Goal: Information Seeking & Learning: Learn about a topic

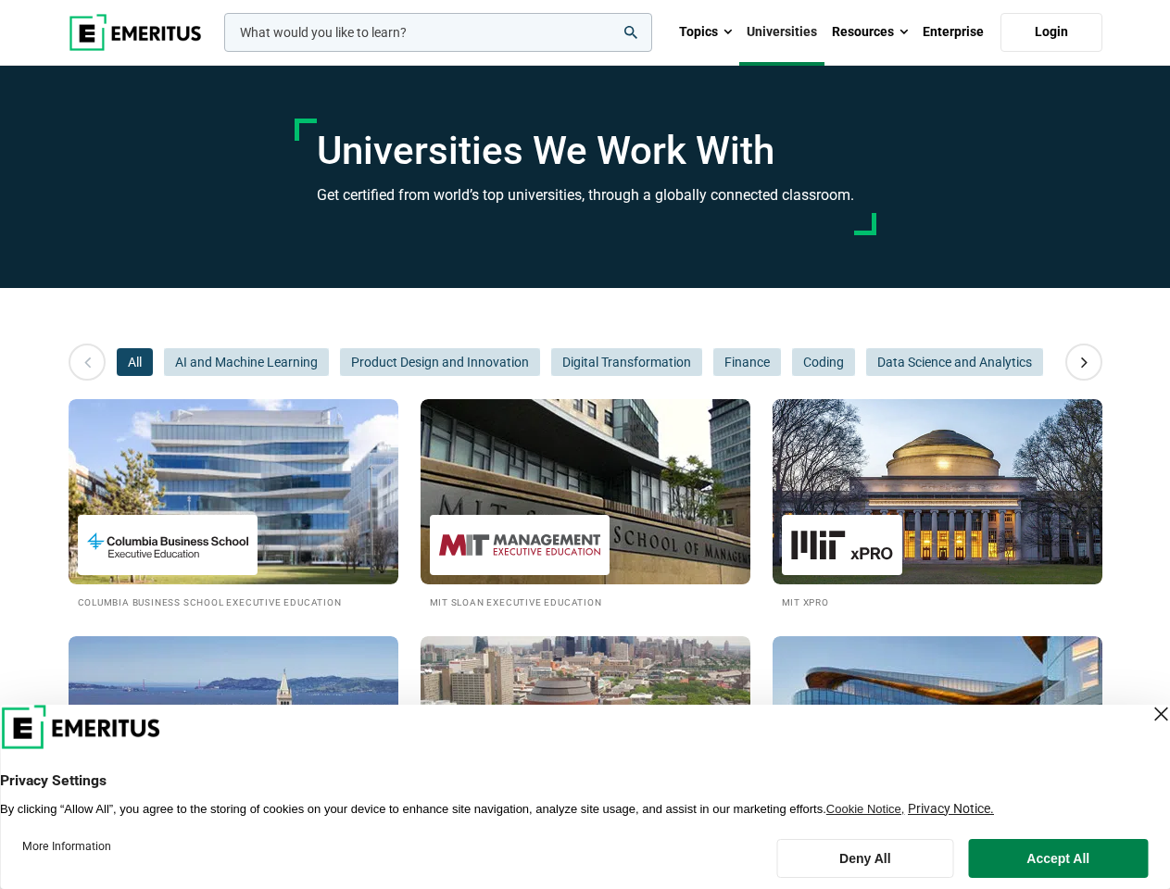
click at [438, 32] on input "woocommerce-product-search-field-0" at bounding box center [438, 32] width 428 height 39
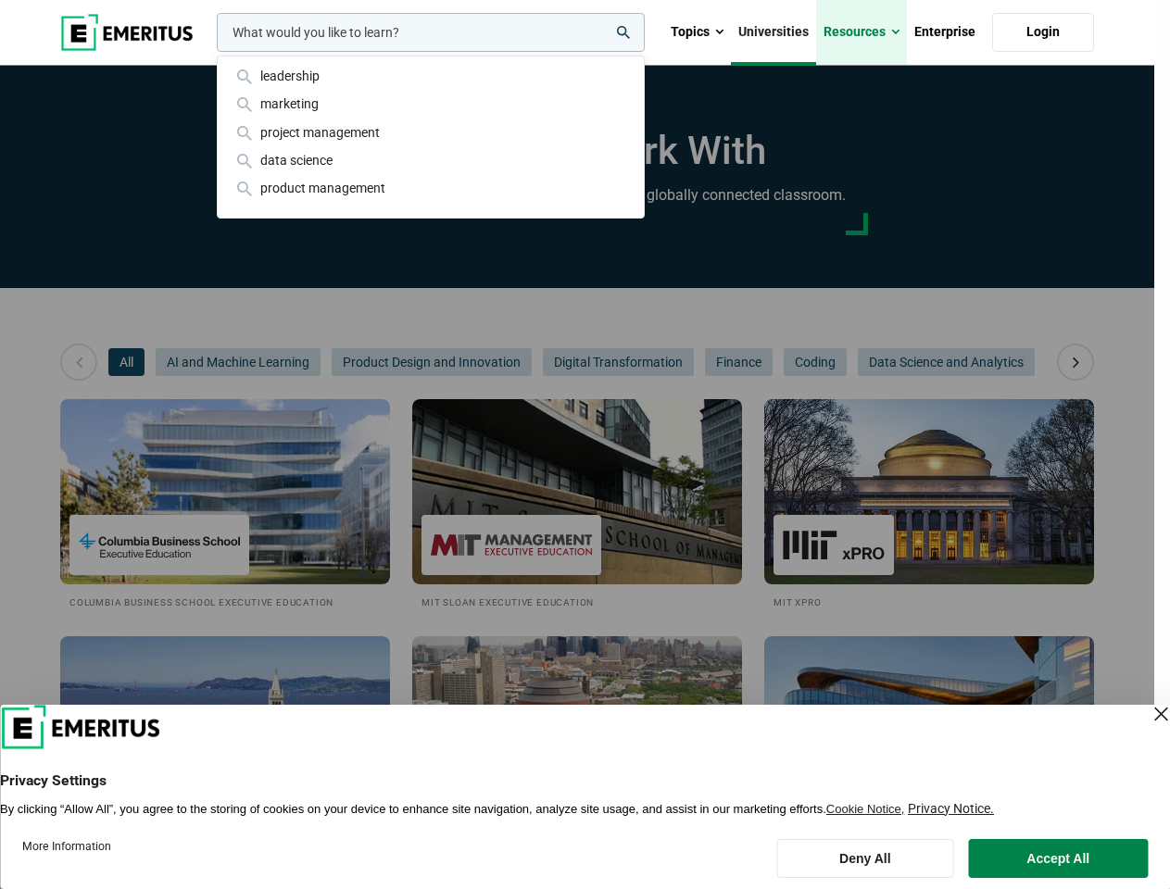
click at [870, 32] on link "Resources" at bounding box center [861, 32] width 91 height 65
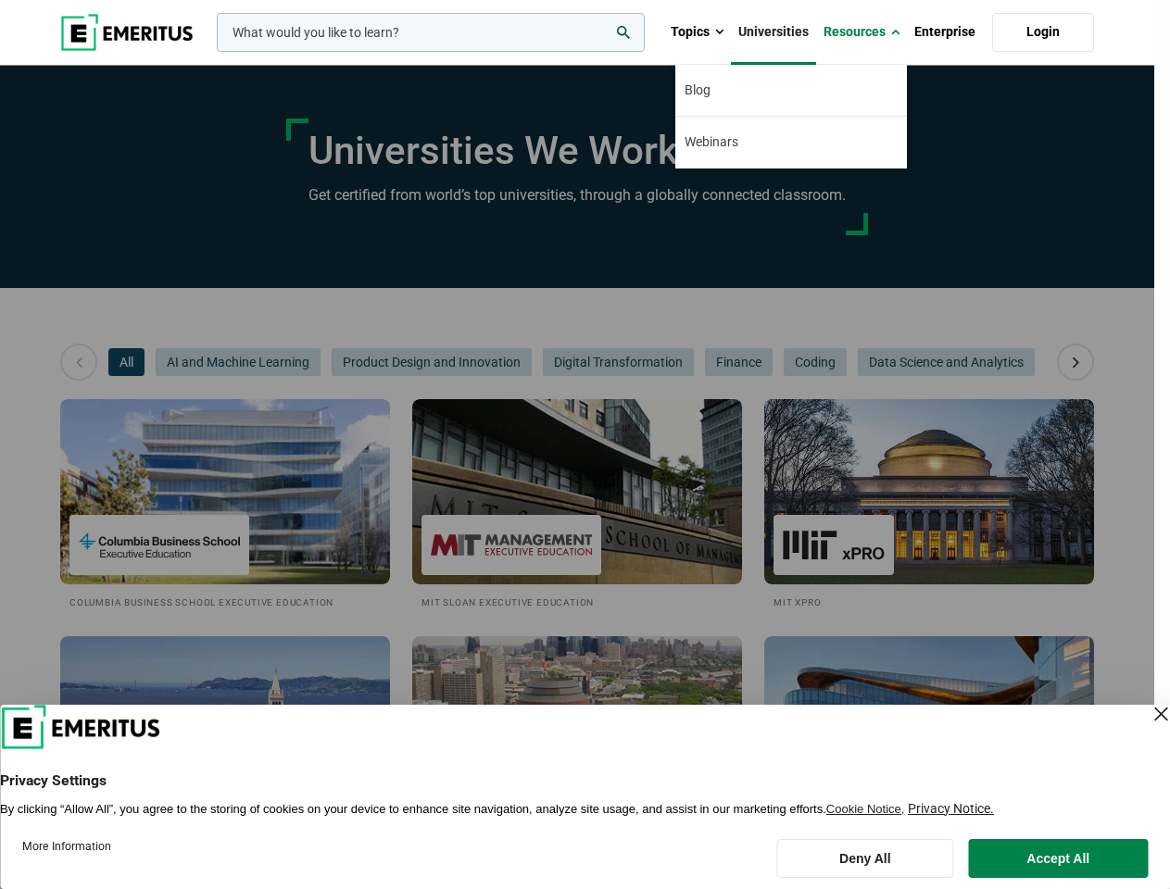
click at [213, 52] on div "leadership marketing project management data science product management" at bounding box center [429, 32] width 432 height 39
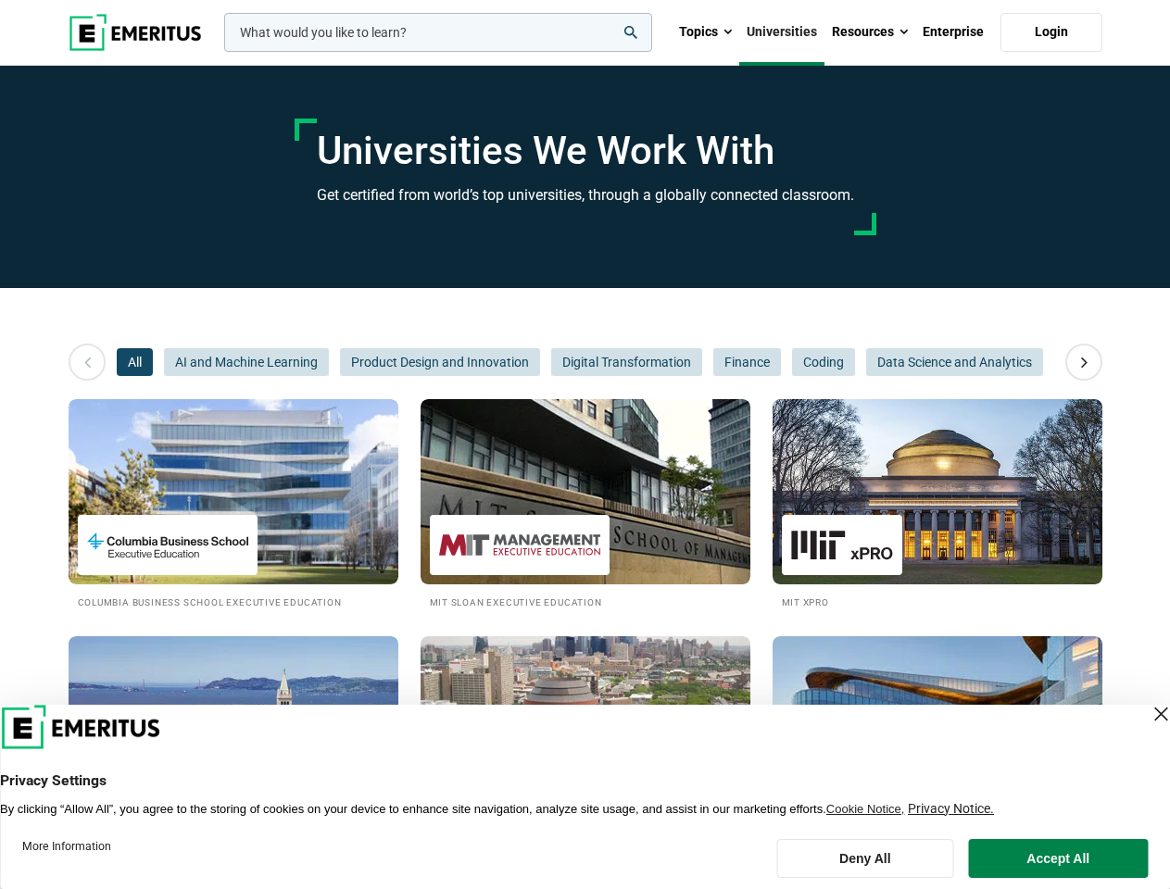
click at [1084, 362] on icon at bounding box center [1084, 362] width 32 height 33
click at [134, 362] on span "All" at bounding box center [135, 362] width 36 height 28
click at [340, 362] on span "Product Design and Innovation" at bounding box center [440, 362] width 200 height 28
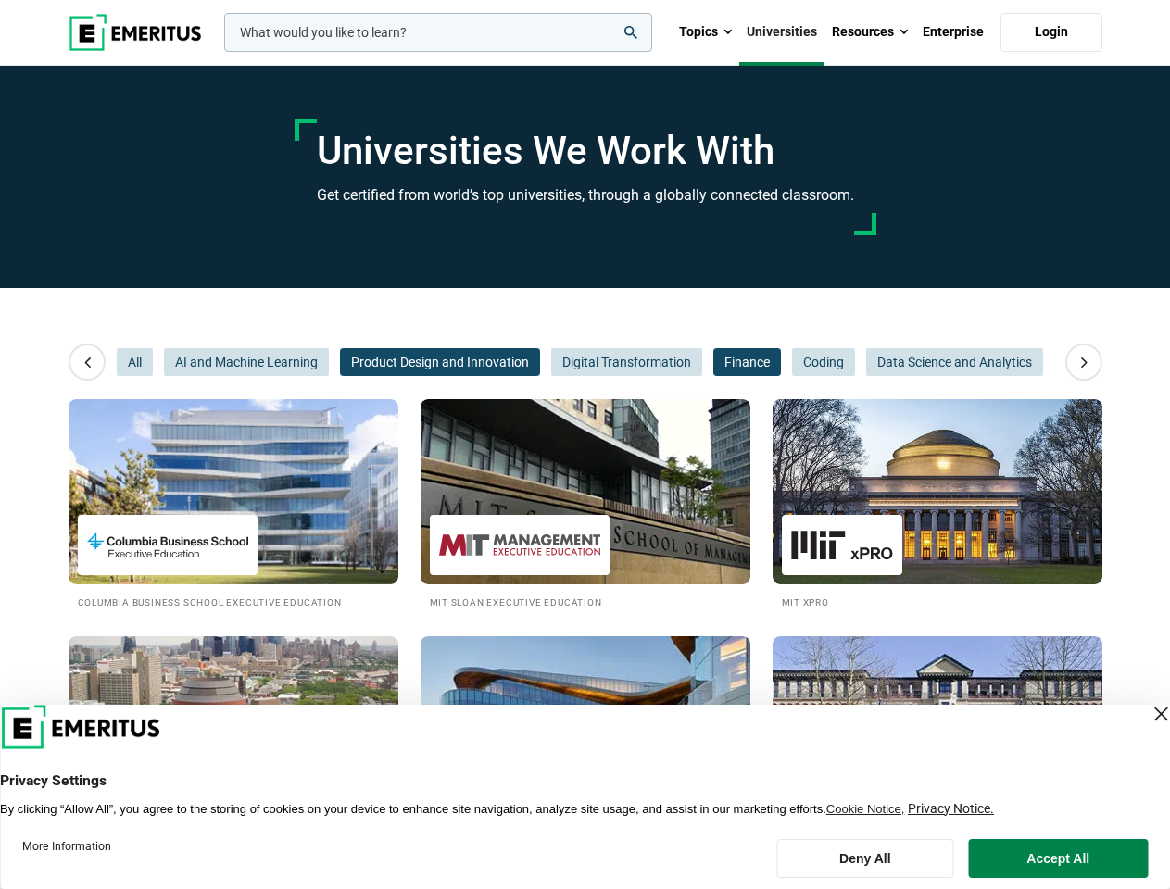
click at [713, 362] on span "Finance" at bounding box center [747, 362] width 68 height 28
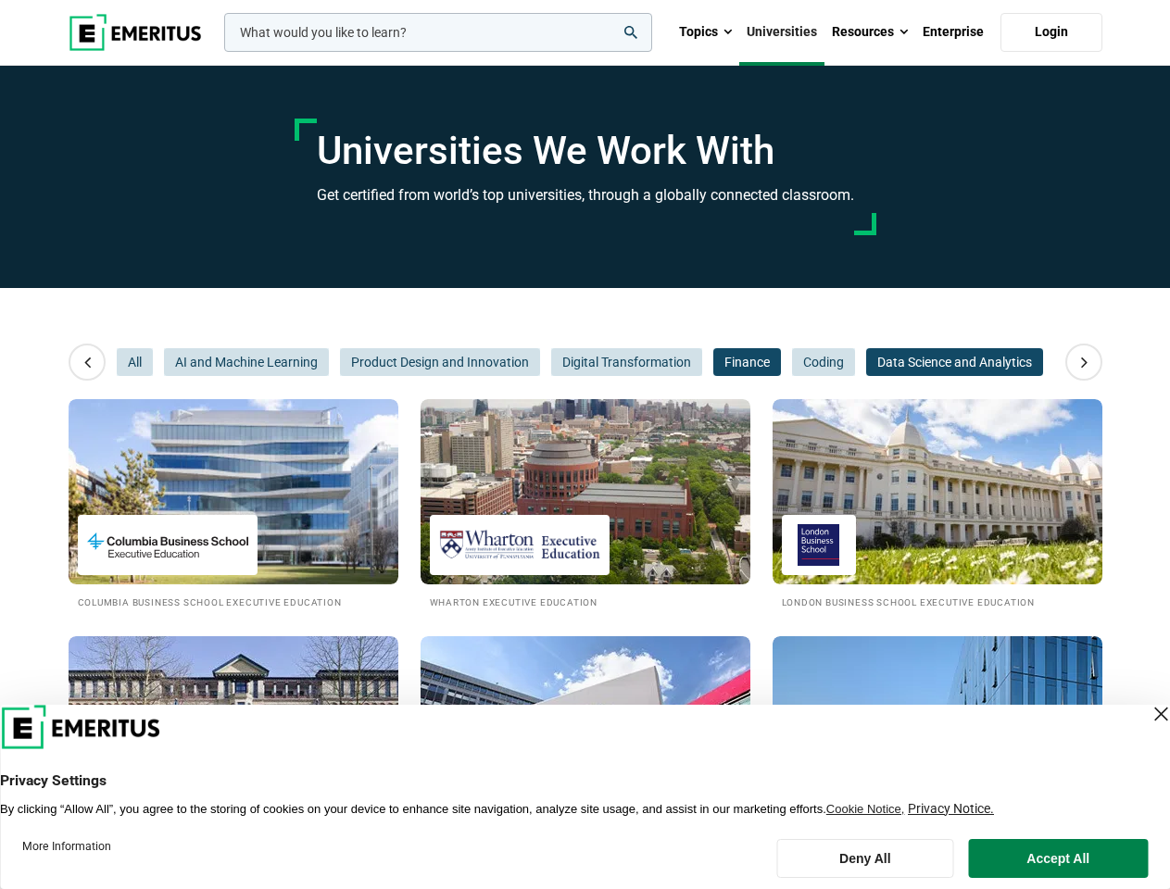
scroll to position [0, 278]
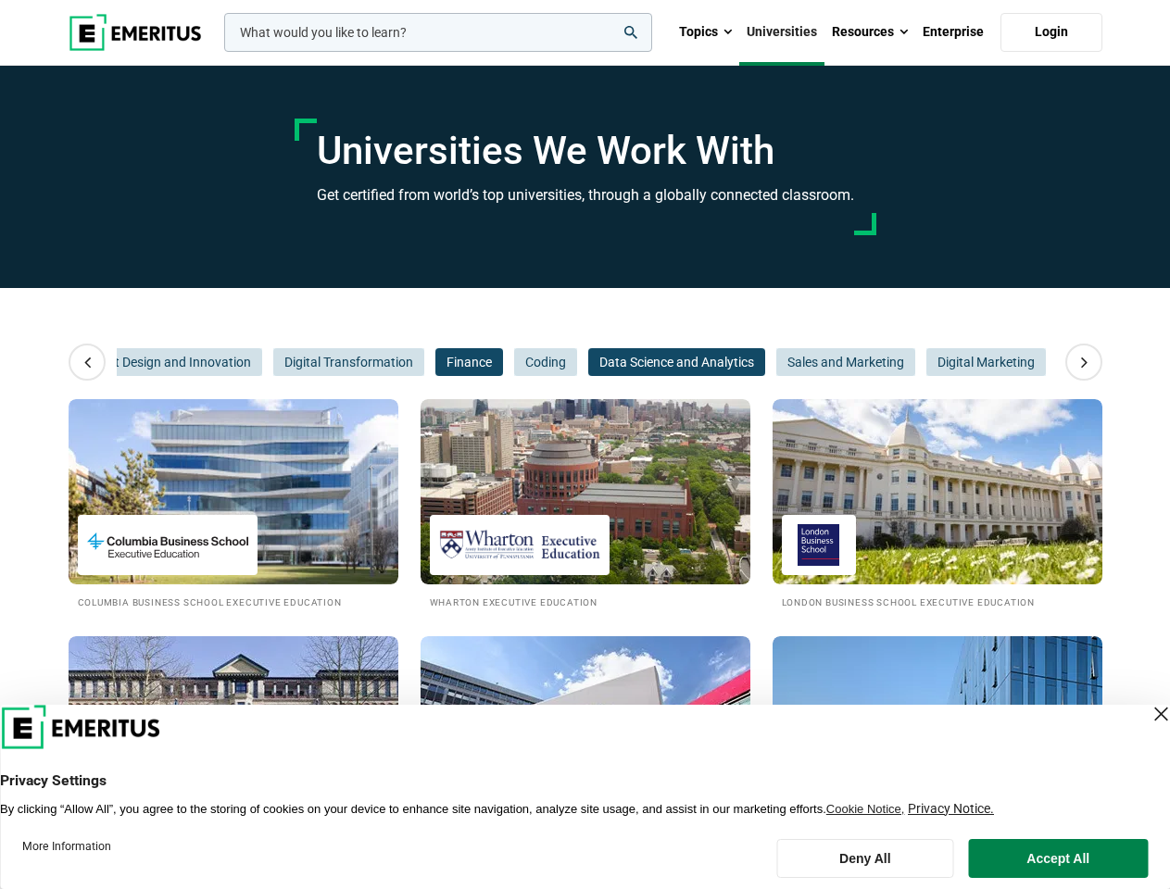
click at [625, 362] on span "Data Science and Analytics" at bounding box center [676, 362] width 177 height 28
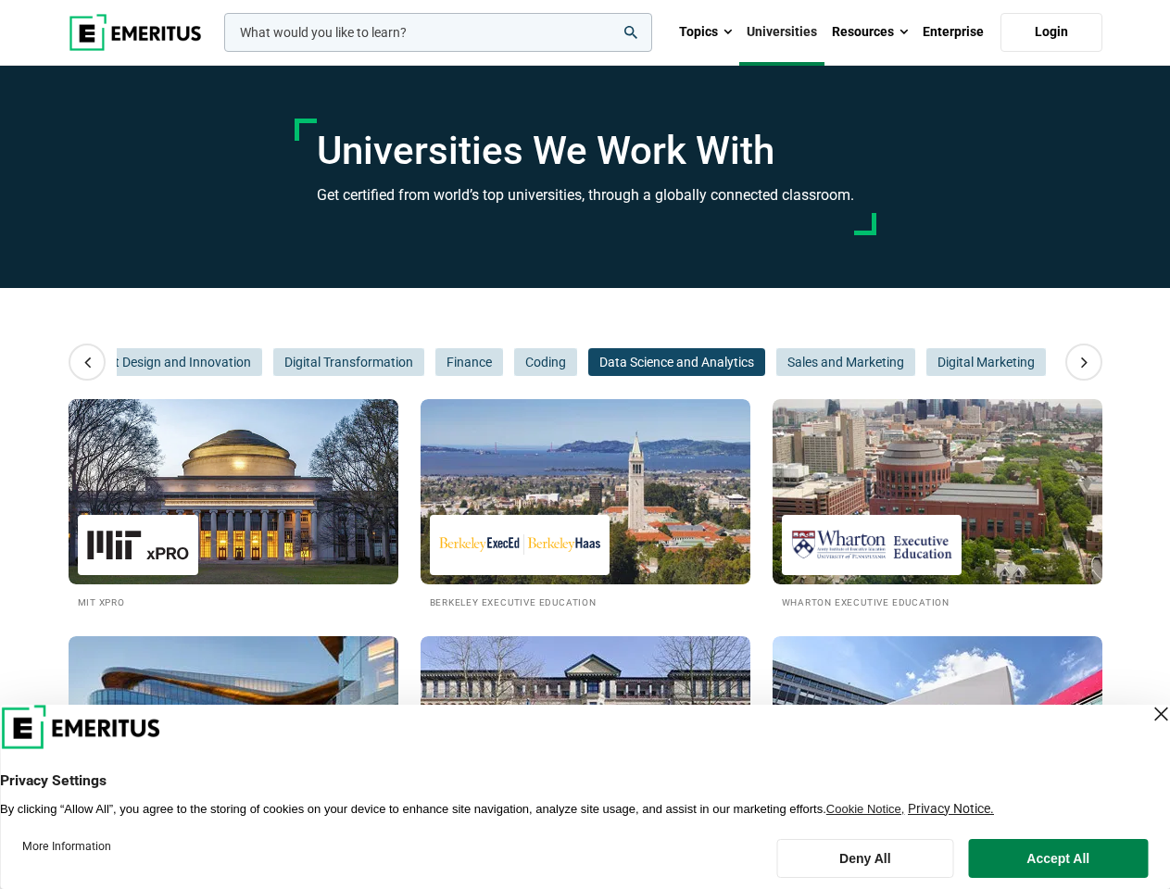
click at [746, 362] on span "Data Science and Analytics" at bounding box center [676, 362] width 177 height 28
click at [823, 362] on span "Sales and Marketing" at bounding box center [845, 362] width 139 height 28
